Goal: Check status

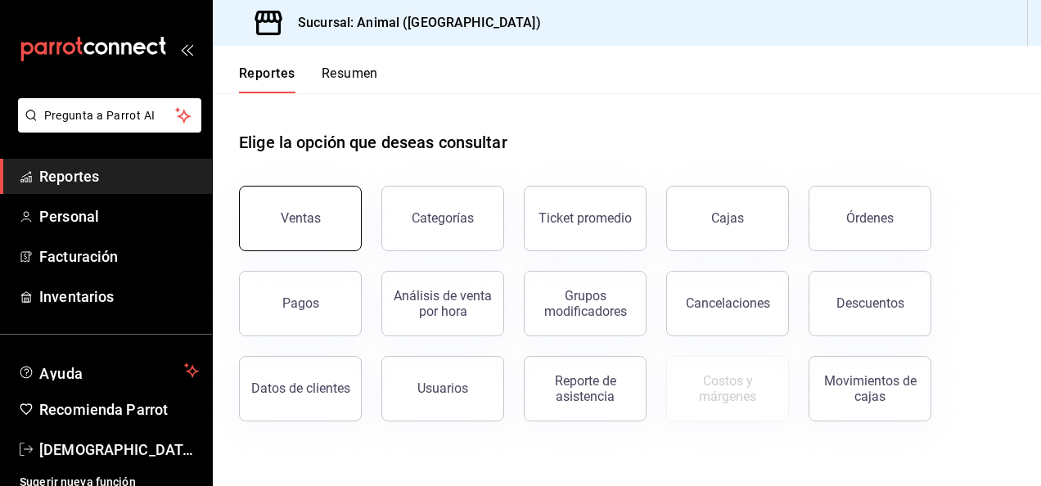
click at [288, 222] on div "Ventas" at bounding box center [301, 218] width 40 height 16
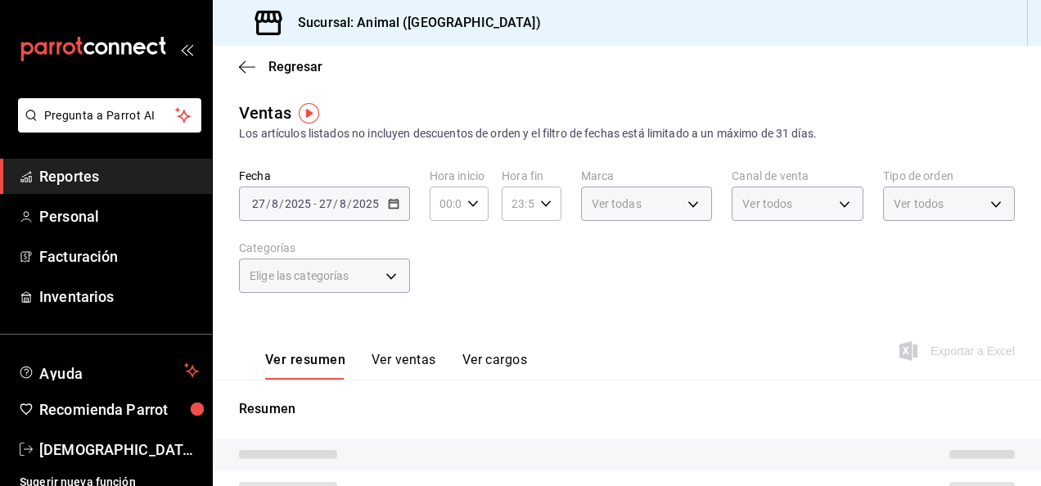
type input "04:00"
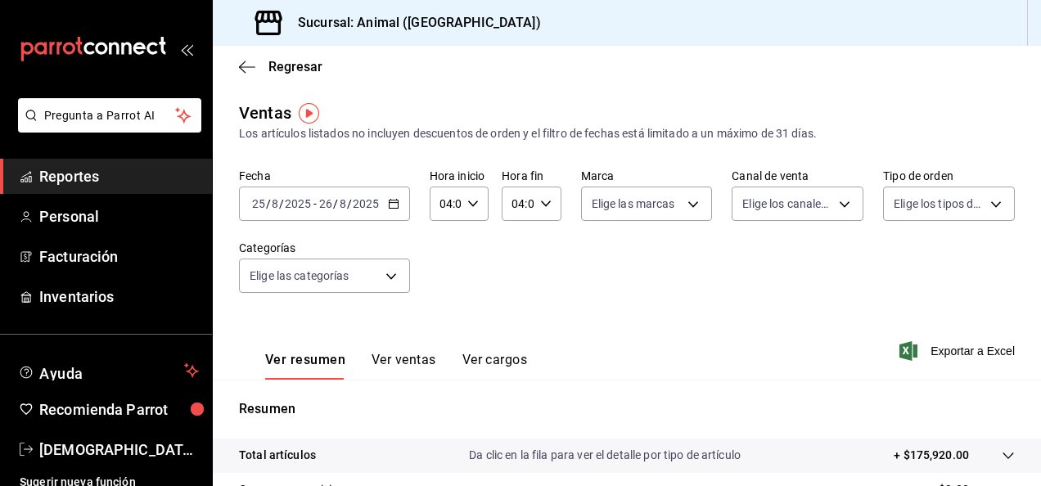
click at [388, 202] on icon "button" at bounding box center [393, 203] width 11 height 11
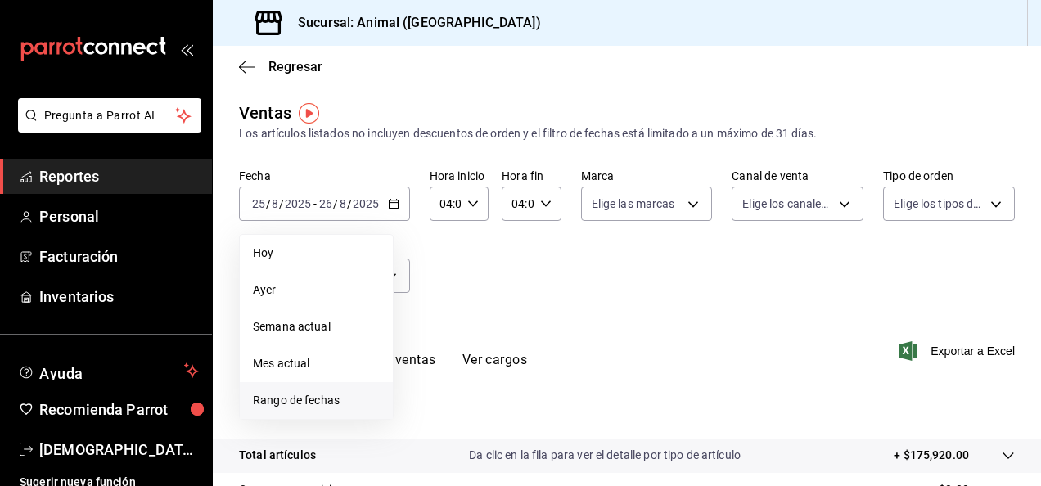
click at [324, 399] on span "Rango de fechas" at bounding box center [316, 400] width 127 height 17
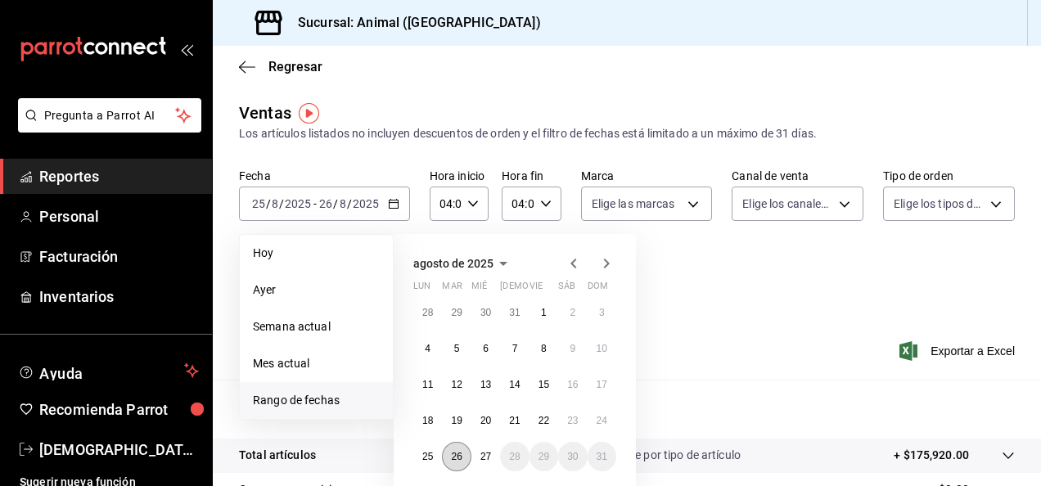
click at [468, 459] on button "26" at bounding box center [456, 456] width 29 height 29
click at [476, 459] on button "27" at bounding box center [485, 456] width 29 height 29
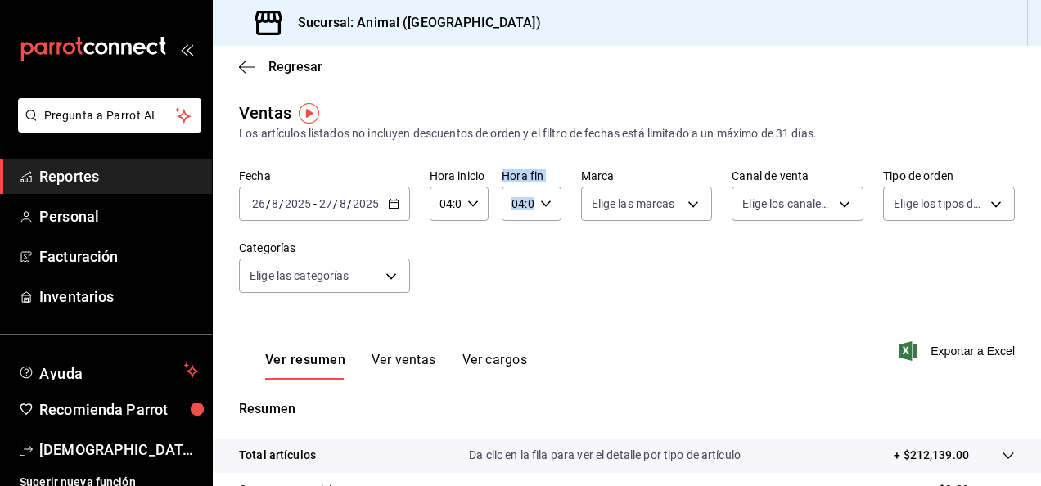
drag, startPoint x: 480, startPoint y: 282, endPoint x: 569, endPoint y: 275, distance: 89.5
click at [569, 275] on div "Fecha [DATE] [DATE] - [DATE] [DATE] Hora inicio 04:00 Hora inicio Hora fin 04:0…" at bounding box center [627, 241] width 776 height 144
